Goal: Information Seeking & Learning: Find specific fact

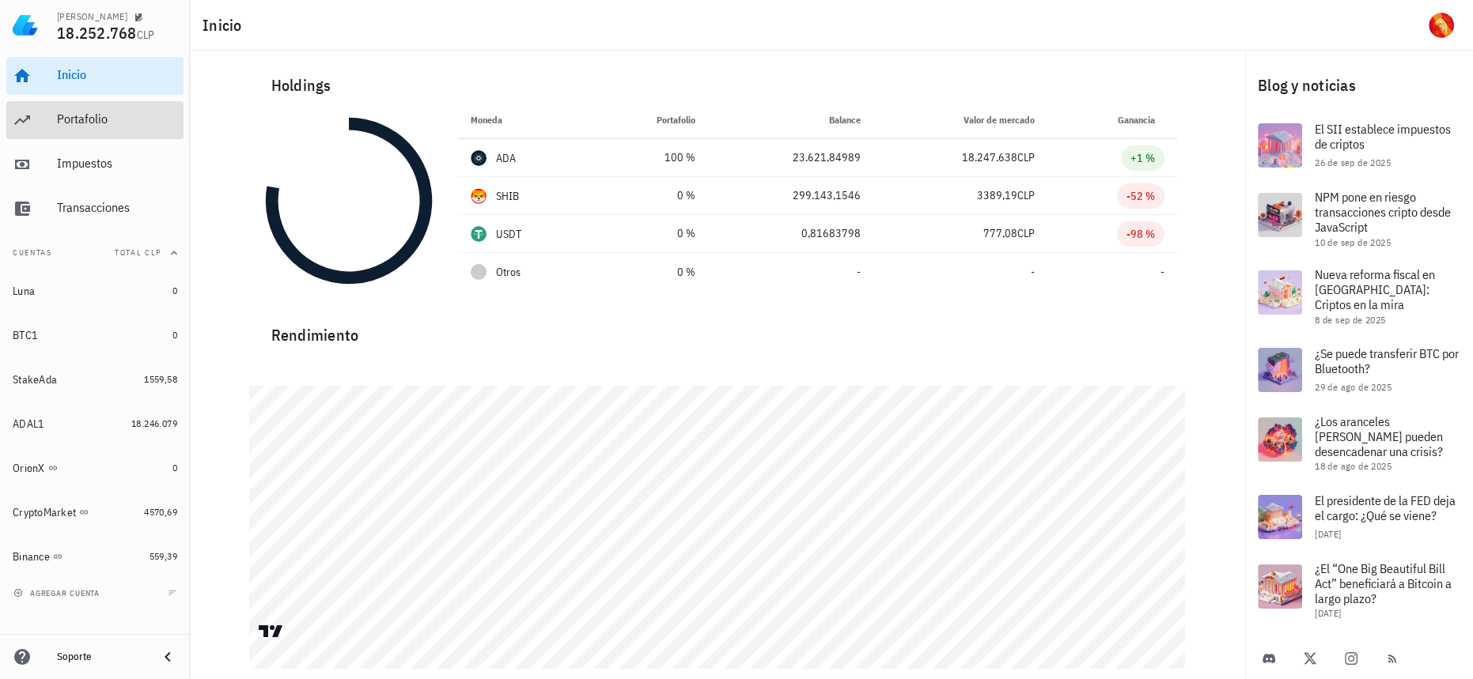
click at [96, 128] on div "Portafolio" at bounding box center [117, 120] width 120 height 36
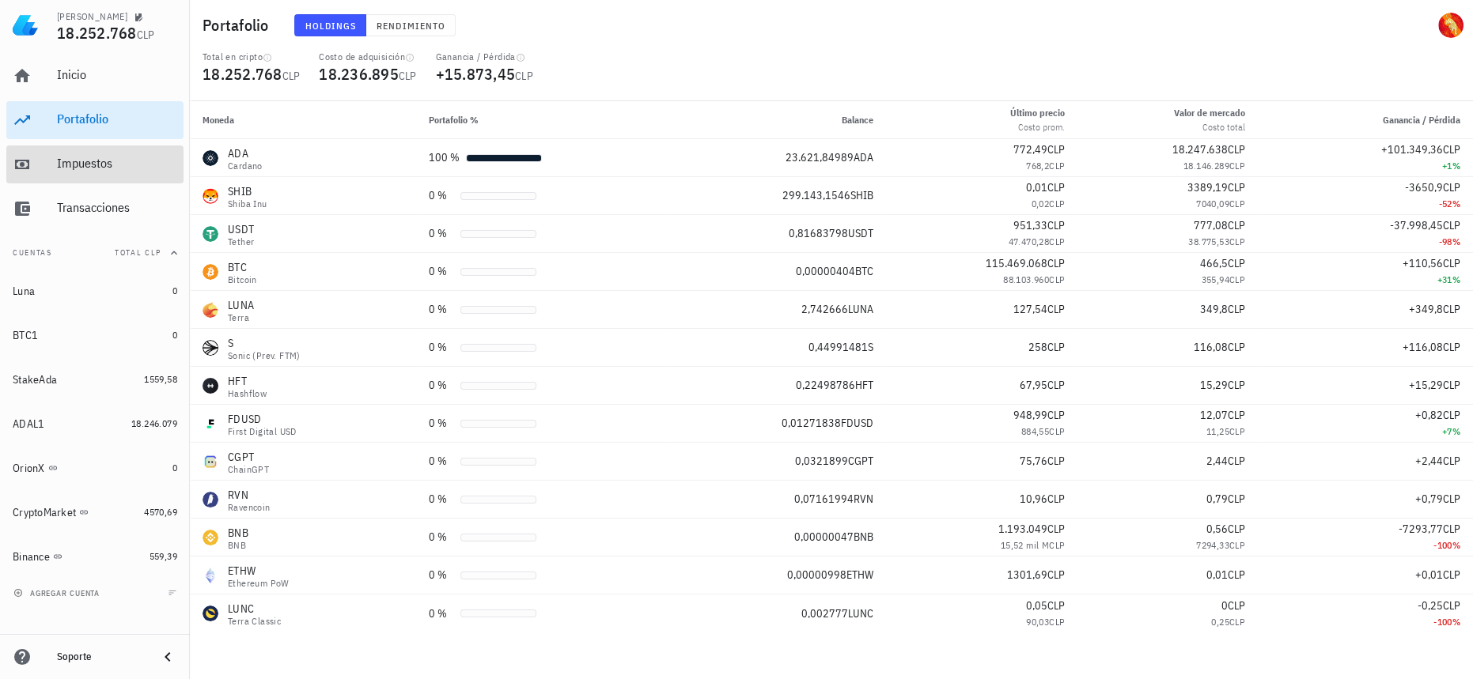
click at [115, 169] on div "Impuestos" at bounding box center [117, 163] width 120 height 15
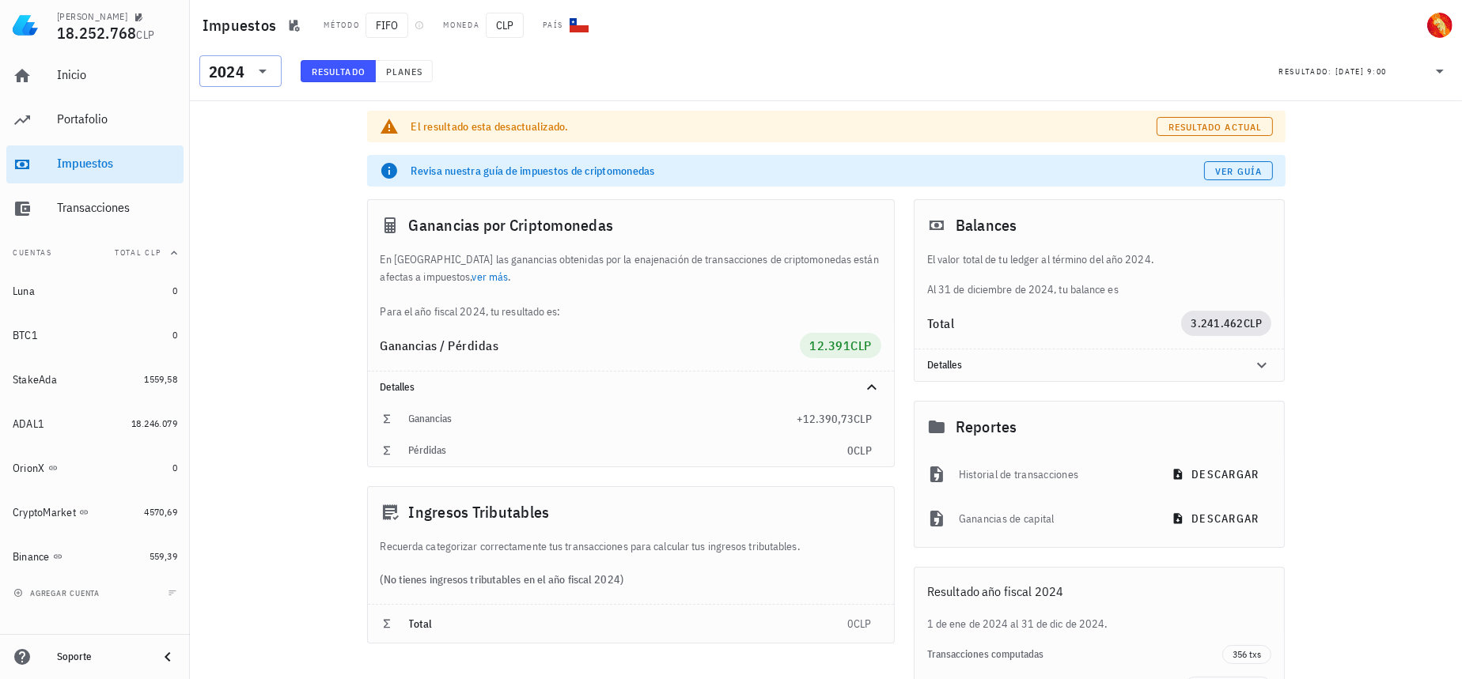
click at [244, 73] on div "2024" at bounding box center [227, 72] width 36 height 16
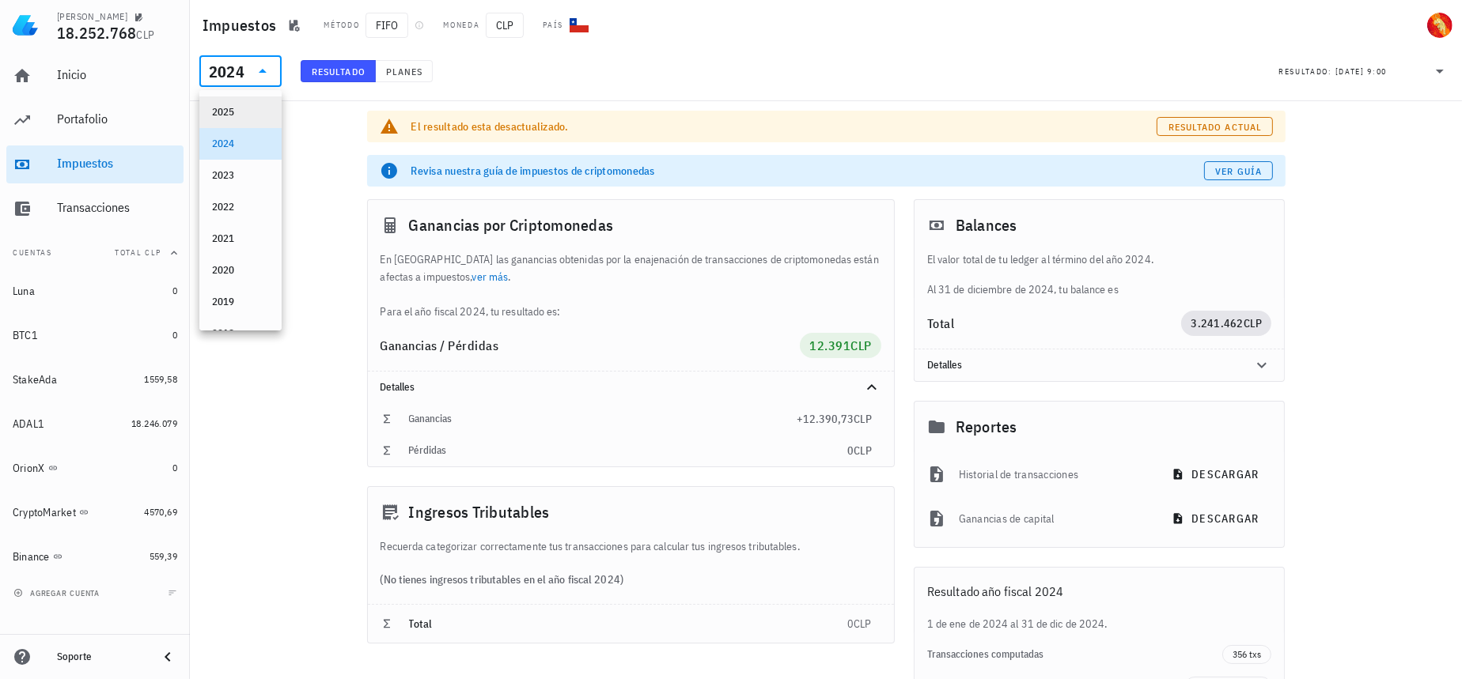
click at [239, 104] on div "2025" at bounding box center [240, 112] width 57 height 25
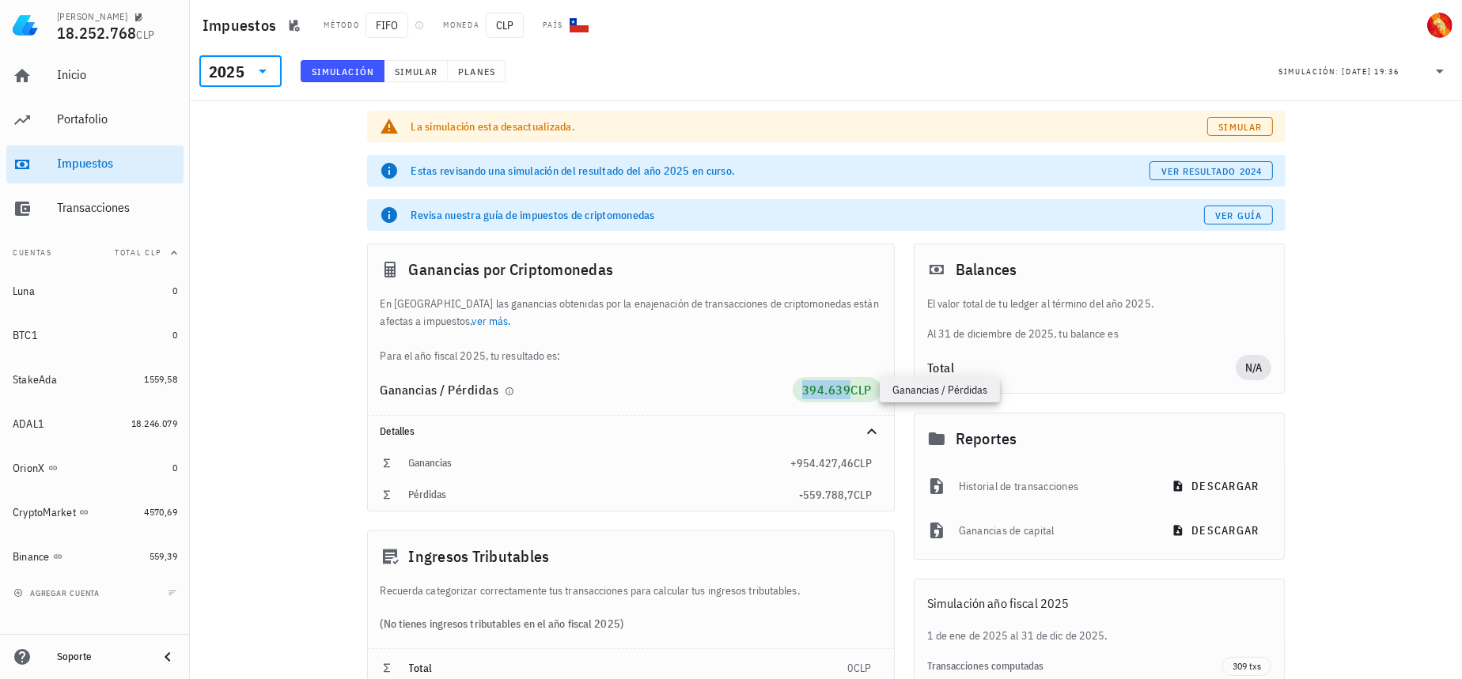
drag, startPoint x: 798, startPoint y: 392, endPoint x: 841, endPoint y: 391, distance: 42.7
click at [841, 391] on span "394.639 CLP" at bounding box center [837, 389] width 89 height 25
copy span "394.639"
